Goal: Information Seeking & Learning: Learn about a topic

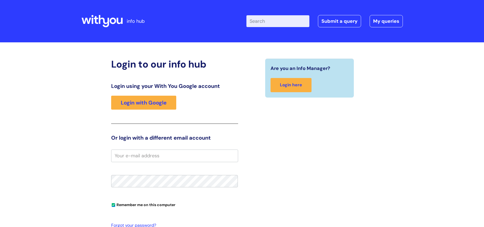
click at [156, 104] on link "Login with Google" at bounding box center [143, 103] width 65 height 14
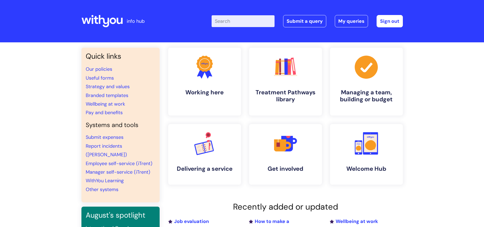
click at [242, 20] on input "Enter your search term here..." at bounding box center [243, 21] width 63 height 12
type input "my jo"
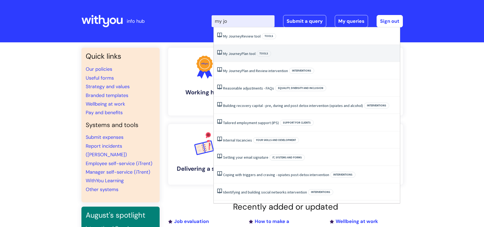
click at [241, 54] on link "My Journey Plan tool" at bounding box center [239, 53] width 32 height 5
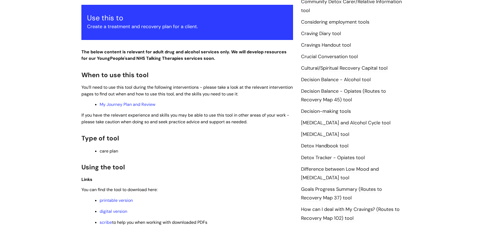
scroll to position [203, 0]
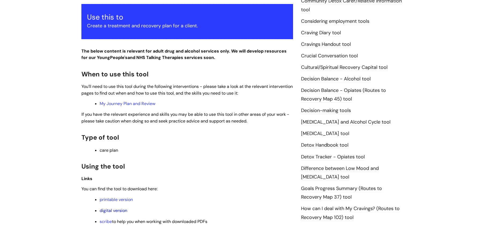
click at [111, 209] on link "digital version" at bounding box center [114, 211] width 28 height 6
